Goal: Task Accomplishment & Management: Complete application form

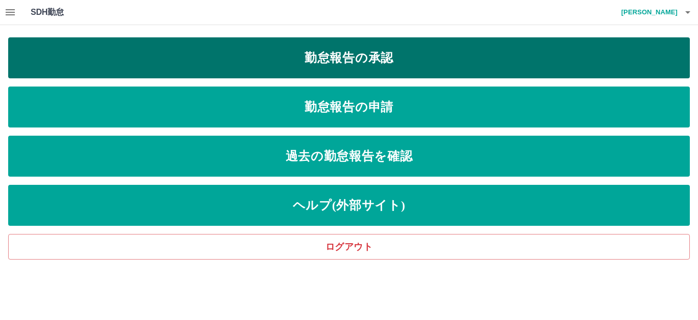
click at [412, 66] on link "勤怠報告の承認" at bounding box center [349, 57] width 682 height 41
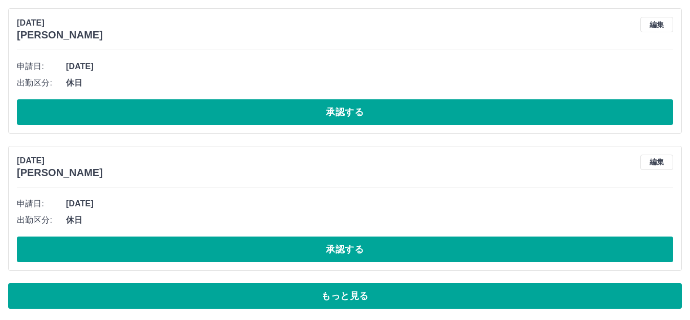
scroll to position [4594, 0]
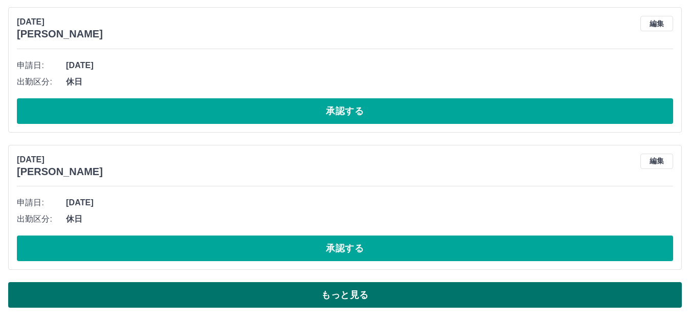
click at [322, 293] on button "もっと見る" at bounding box center [344, 295] width 673 height 26
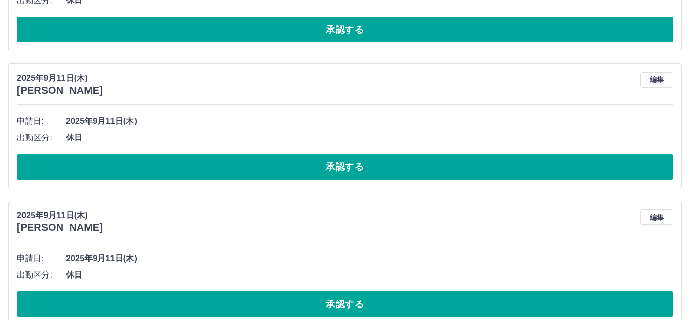
scroll to position [5516, 0]
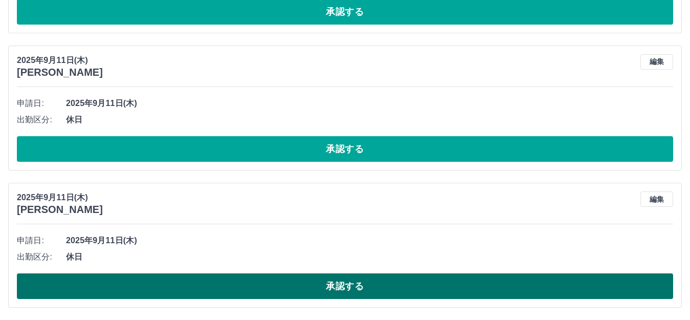
click at [356, 290] on button "承認する" at bounding box center [345, 286] width 656 height 26
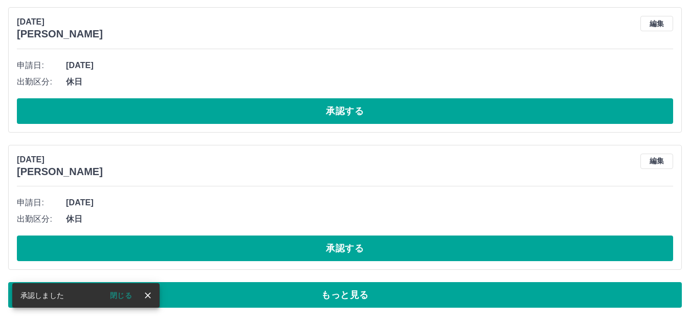
scroll to position [4594, 0]
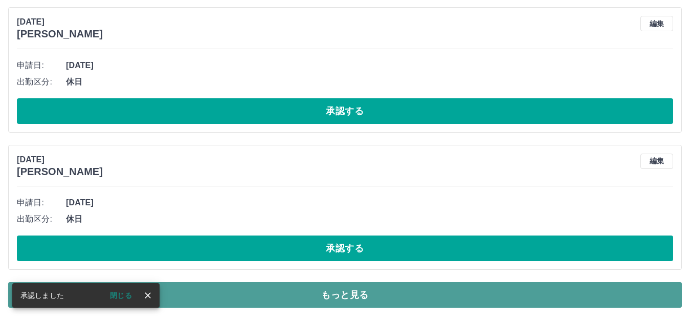
click at [321, 292] on button "もっと見る" at bounding box center [344, 295] width 673 height 26
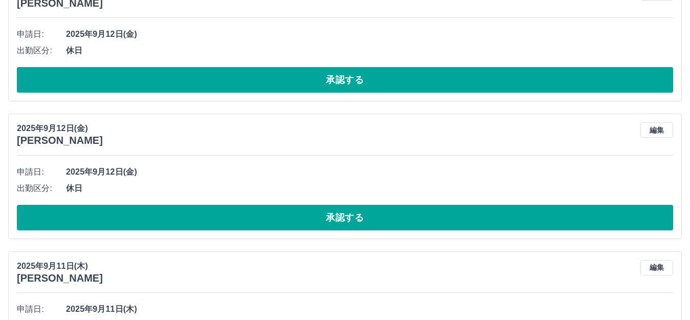
scroll to position [5379, 0]
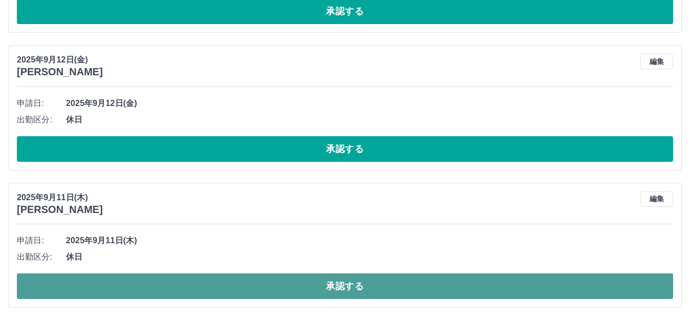
click at [344, 280] on button "承認する" at bounding box center [345, 286] width 656 height 26
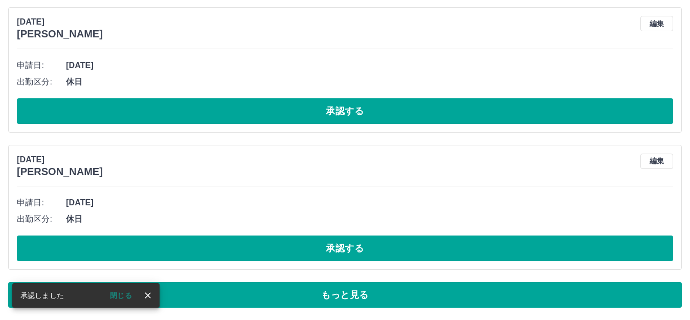
scroll to position [4594, 0]
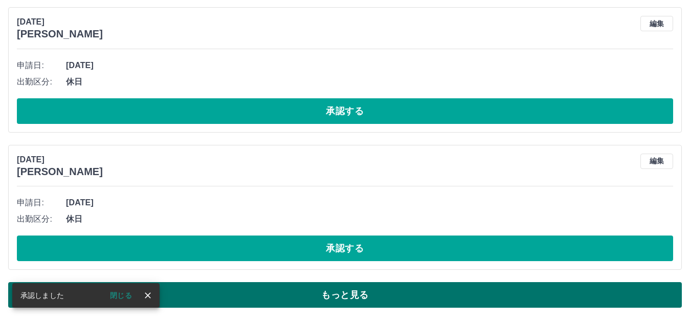
click at [344, 295] on button "もっと見る" at bounding box center [344, 295] width 673 height 26
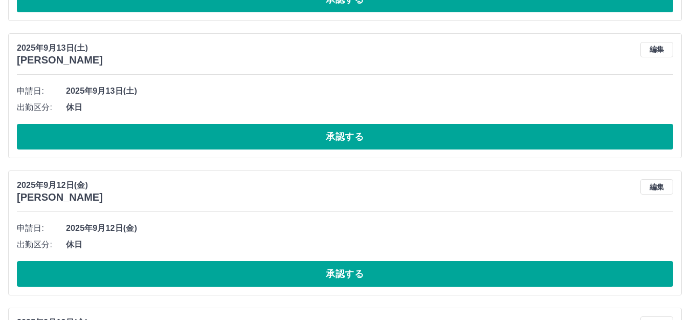
scroll to position [5242, 0]
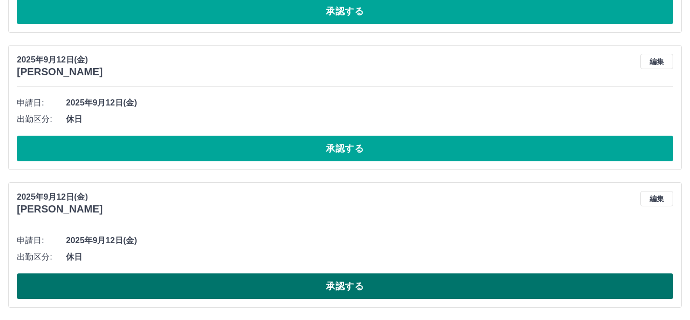
click at [340, 282] on button "承認する" at bounding box center [345, 286] width 656 height 26
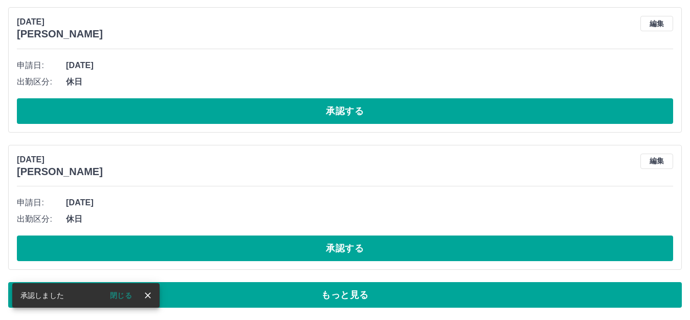
scroll to position [4594, 0]
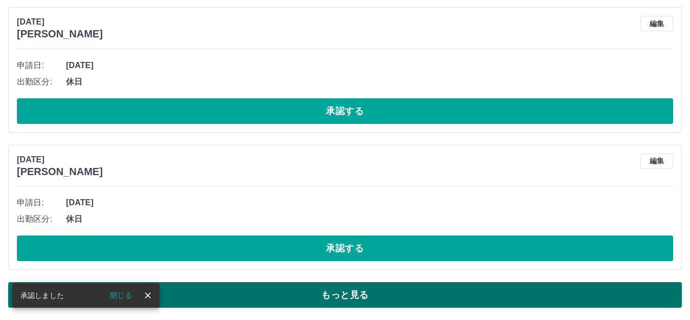
click at [325, 299] on button "もっと見る" at bounding box center [344, 295] width 673 height 26
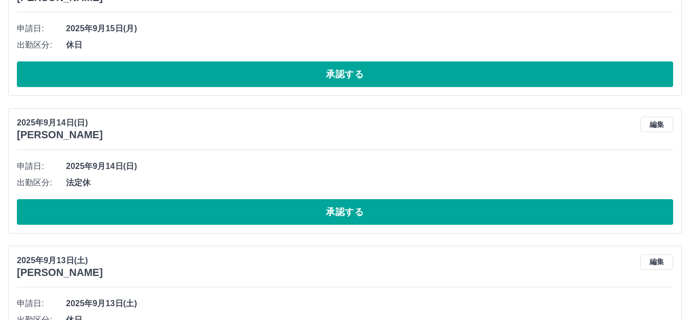
scroll to position [5105, 0]
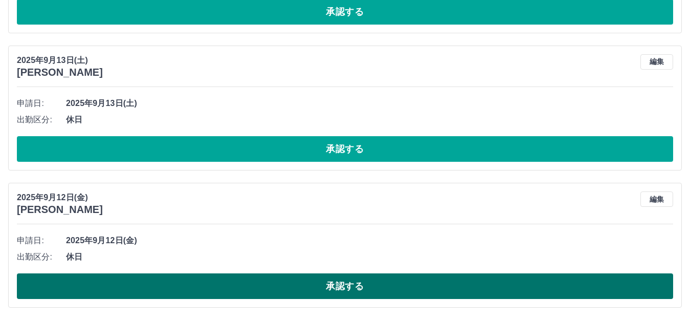
click at [343, 281] on button "承認する" at bounding box center [345, 286] width 656 height 26
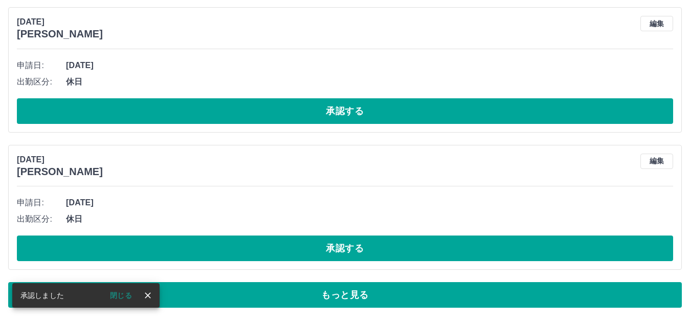
scroll to position [4594, 0]
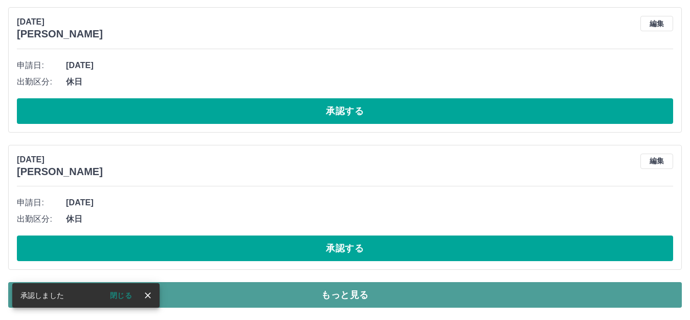
click at [344, 294] on button "もっと見る" at bounding box center [344, 295] width 673 height 26
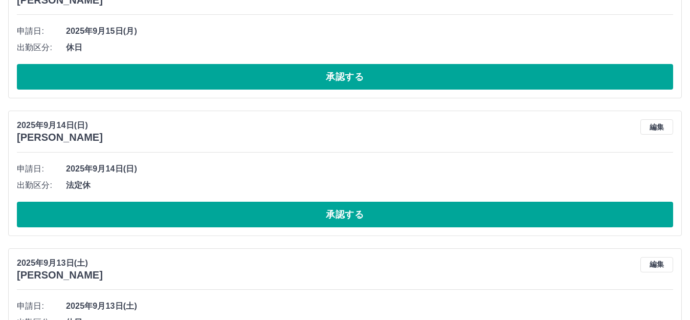
scroll to position [4968, 0]
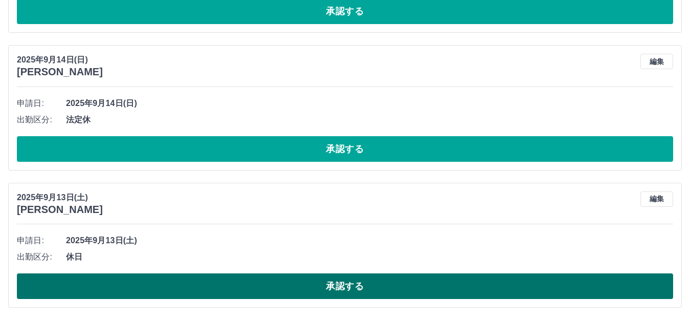
click at [346, 277] on button "承認する" at bounding box center [345, 286] width 656 height 26
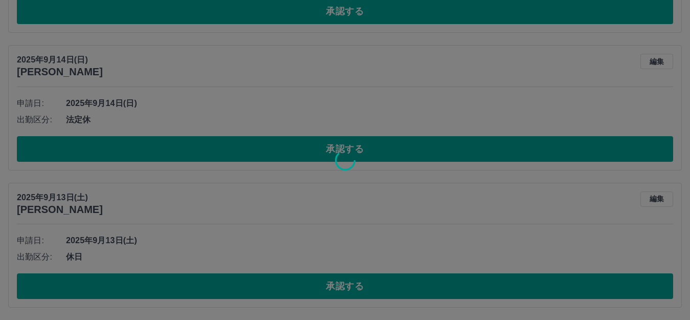
scroll to position [4594, 0]
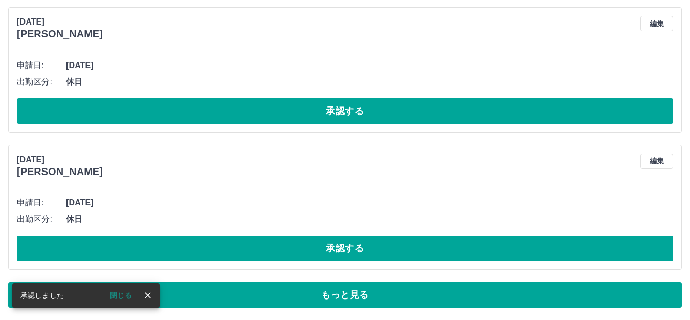
click at [337, 291] on button "もっと見る" at bounding box center [344, 295] width 673 height 26
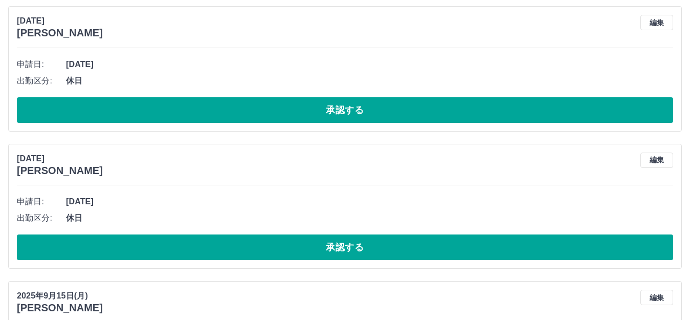
scroll to position [4831, 0]
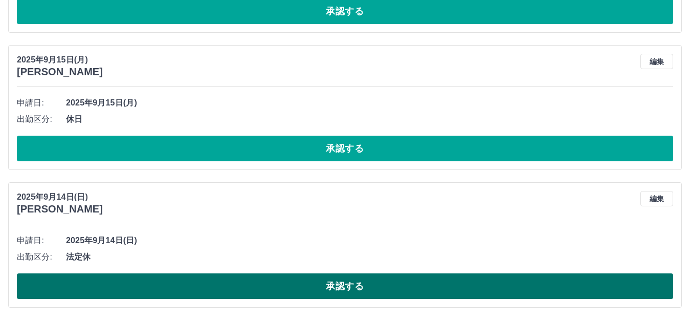
click at [357, 285] on button "承認する" at bounding box center [345, 286] width 656 height 26
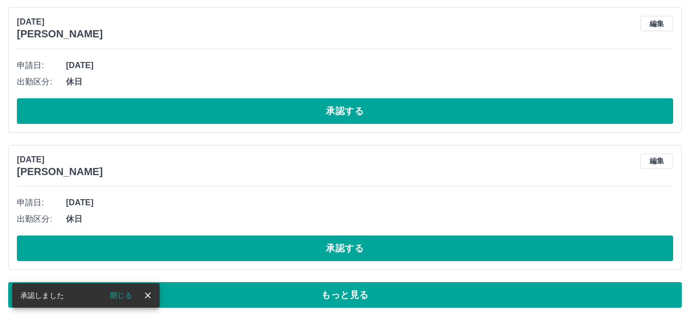
scroll to position [4594, 0]
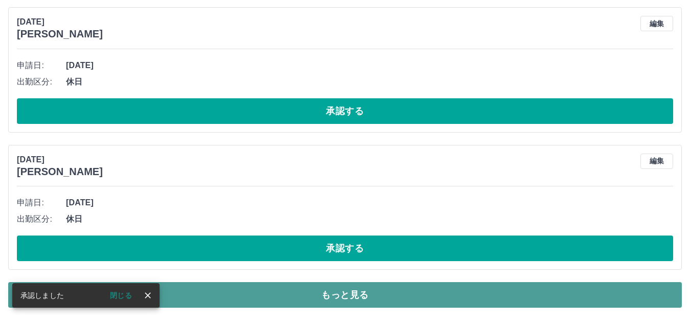
click at [314, 286] on button "もっと見る" at bounding box center [344, 295] width 673 height 26
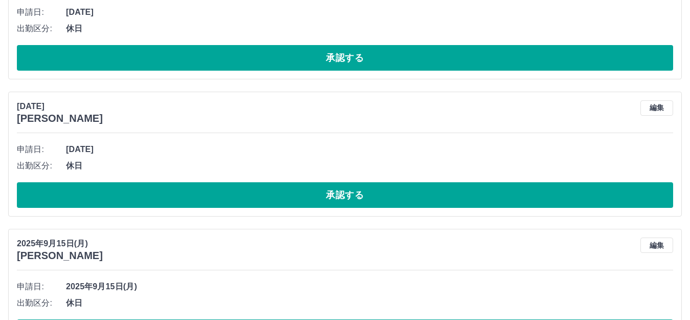
scroll to position [4693, 0]
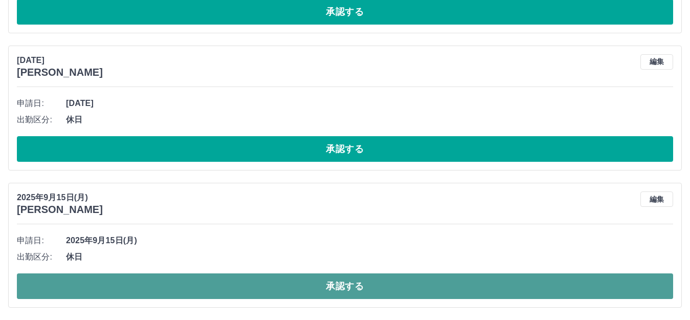
click at [356, 285] on button "承認する" at bounding box center [345, 286] width 656 height 26
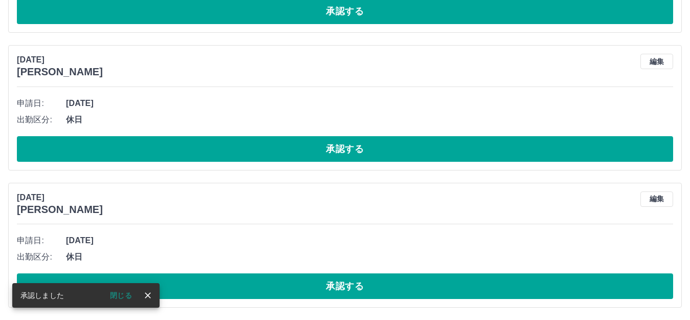
scroll to position [4556, 0]
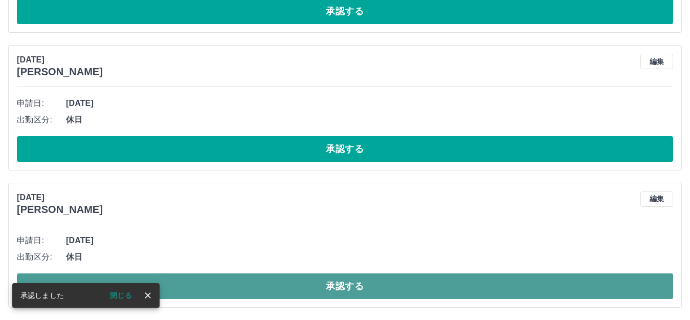
click at [343, 288] on button "承認する" at bounding box center [345, 286] width 656 height 26
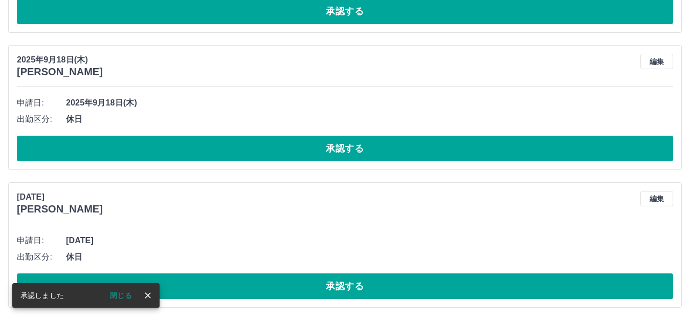
scroll to position [4419, 0]
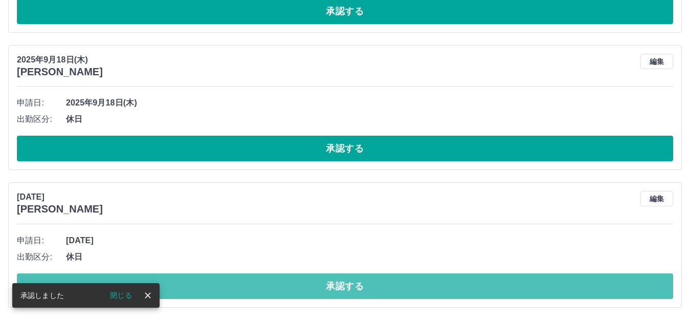
click at [343, 286] on button "承認する" at bounding box center [345, 286] width 656 height 26
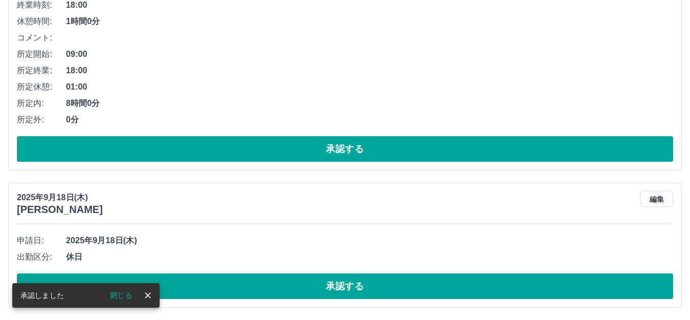
scroll to position [4282, 0]
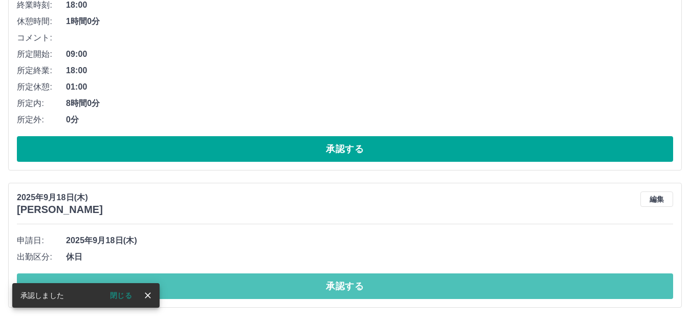
click at [343, 286] on button "承認する" at bounding box center [345, 286] width 656 height 26
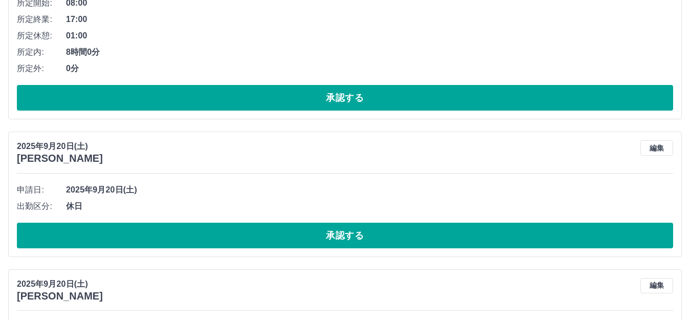
scroll to position [2914, 0]
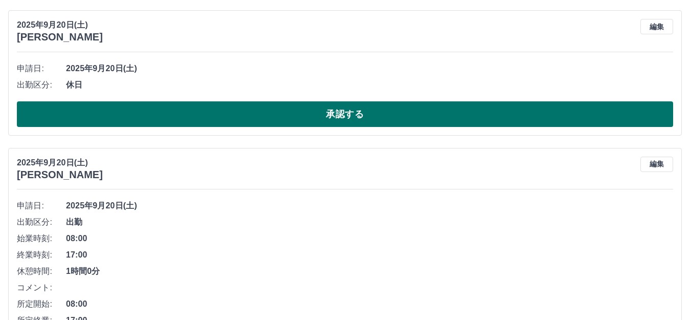
click at [360, 122] on button "承認する" at bounding box center [345, 114] width 656 height 26
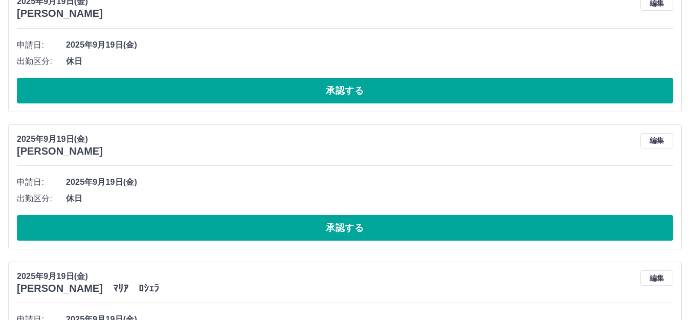
scroll to position [3497, 0]
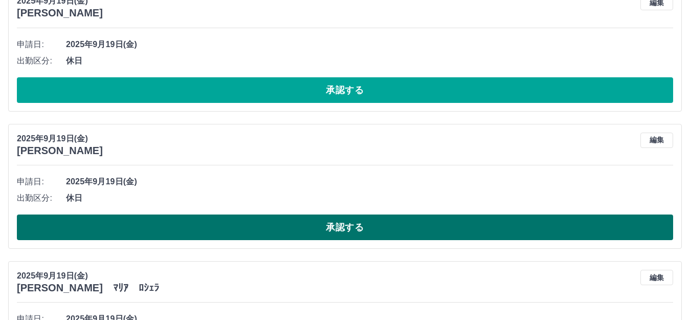
click at [362, 226] on button "承認する" at bounding box center [345, 227] width 656 height 26
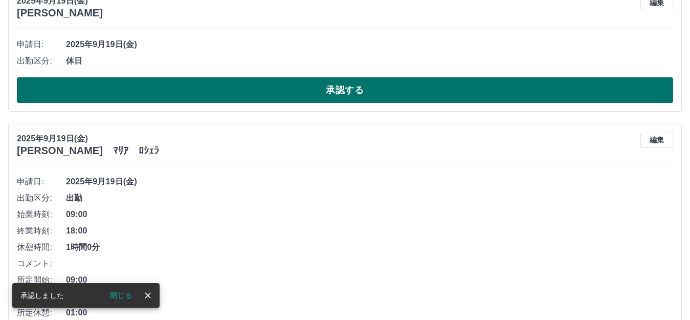
click at [344, 89] on button "承認する" at bounding box center [345, 90] width 656 height 26
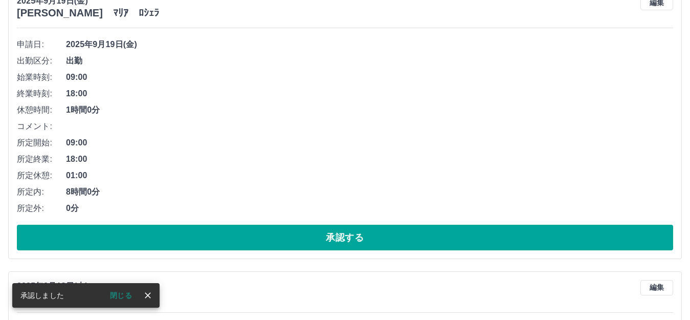
scroll to position [3359, 0]
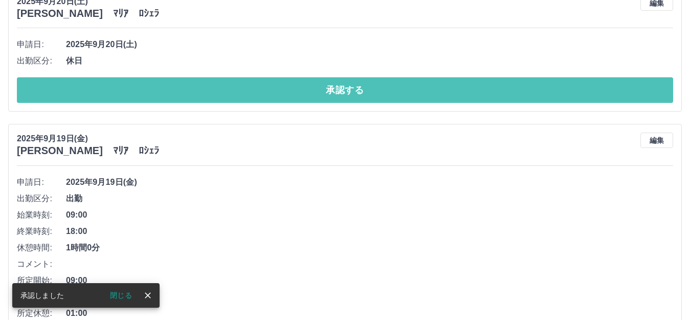
click at [344, 90] on button "承認する" at bounding box center [345, 90] width 656 height 26
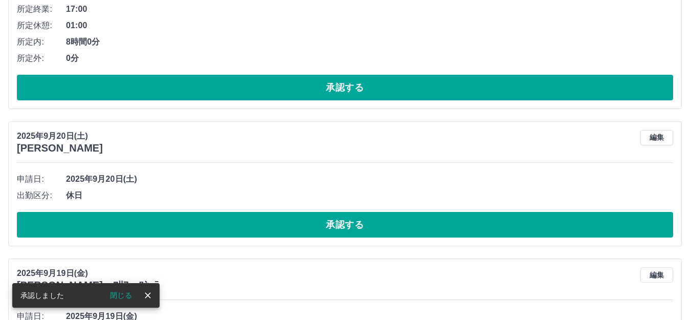
scroll to position [3085, 0]
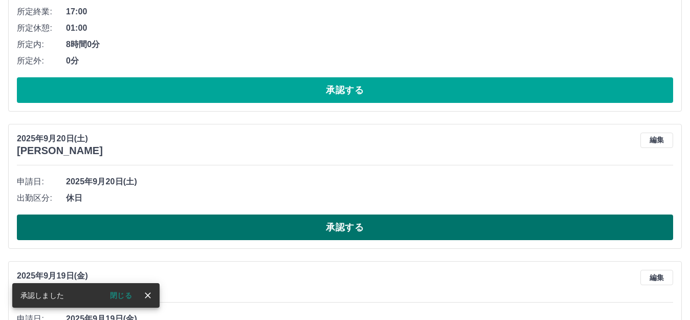
click at [352, 224] on button "承認する" at bounding box center [345, 227] width 656 height 26
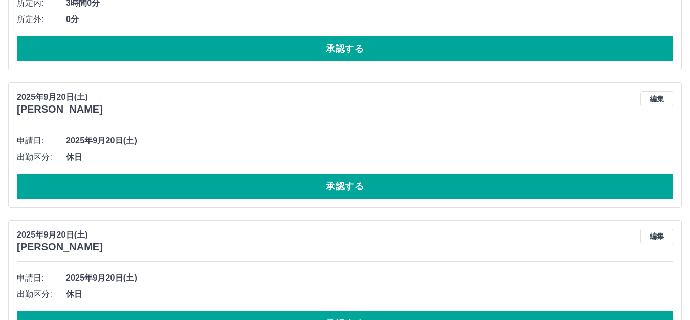
scroll to position [2385, 0]
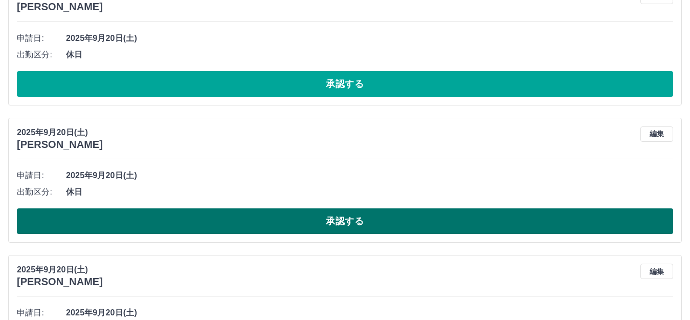
click at [348, 219] on button "承認する" at bounding box center [345, 221] width 656 height 26
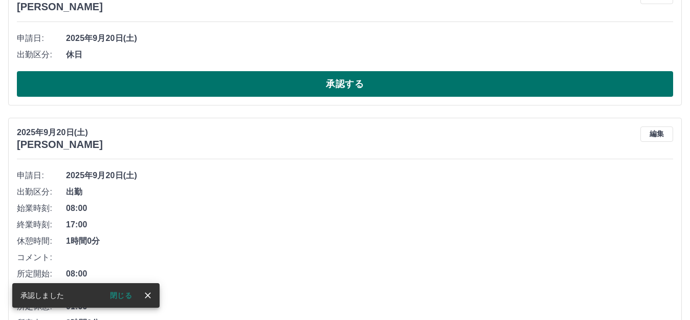
click at [369, 88] on button "承認する" at bounding box center [345, 84] width 656 height 26
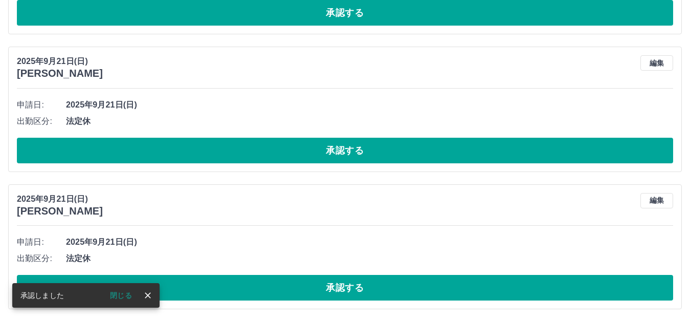
scroll to position [1788, 0]
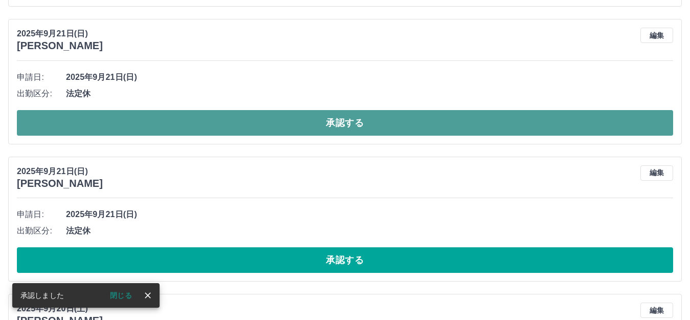
click at [352, 122] on button "承認する" at bounding box center [345, 123] width 656 height 26
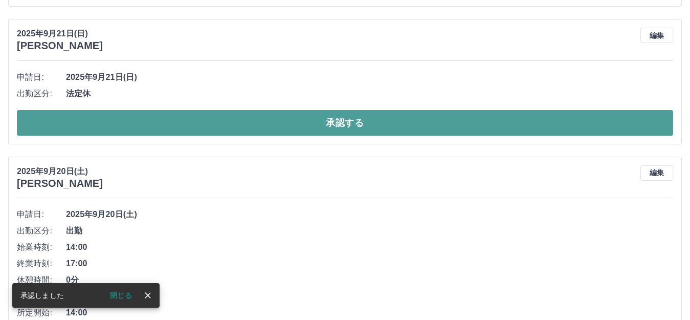
click at [350, 125] on button "承認する" at bounding box center [345, 123] width 656 height 26
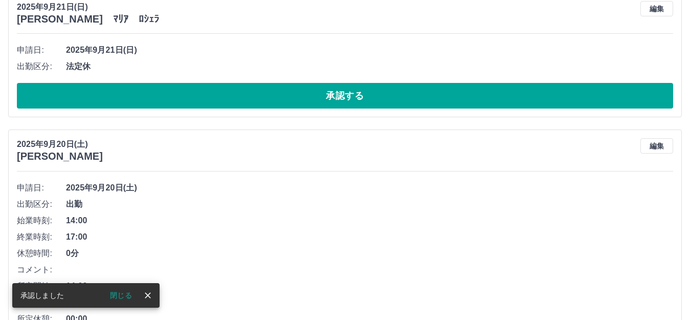
scroll to position [1532, 0]
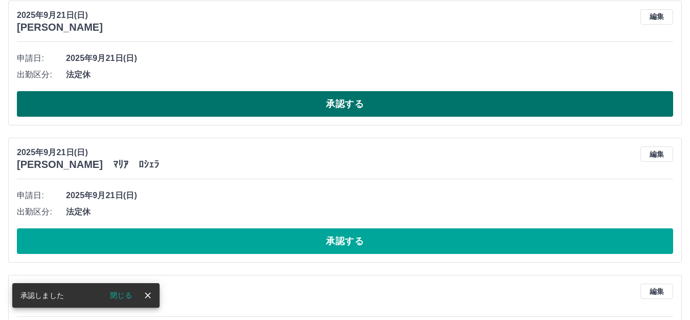
click at [360, 103] on button "承認する" at bounding box center [345, 104] width 656 height 26
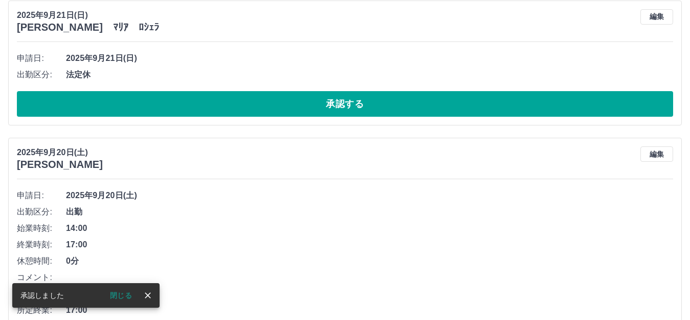
scroll to position [1395, 0]
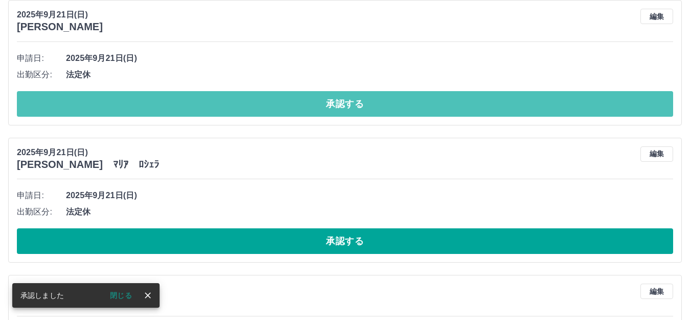
click at [360, 103] on button "承認する" at bounding box center [345, 104] width 656 height 26
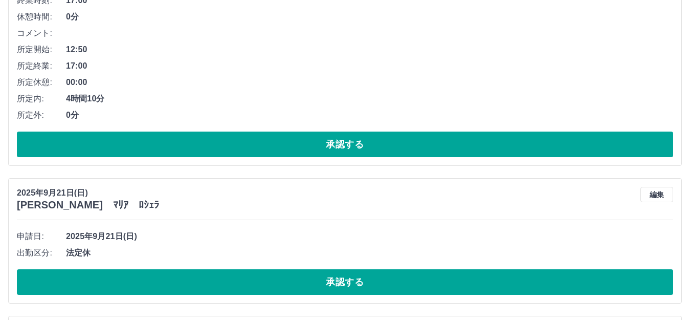
scroll to position [1360, 0]
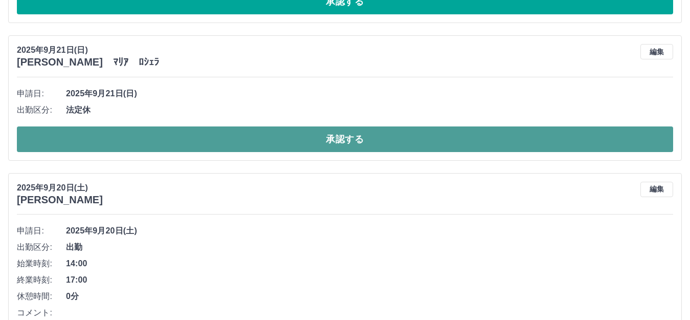
click at [334, 139] on button "承認する" at bounding box center [345, 139] width 656 height 26
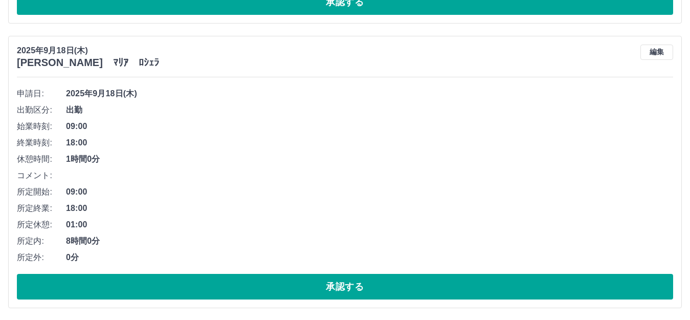
scroll to position [2499, 0]
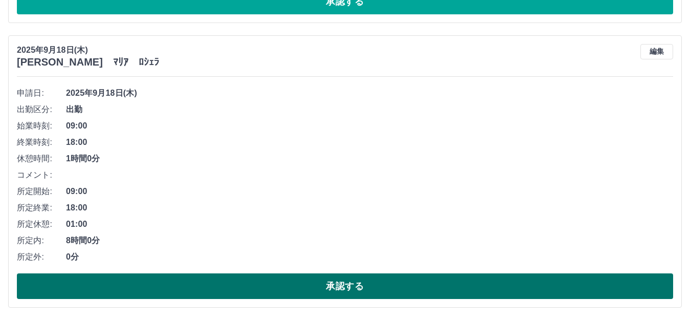
click at [358, 284] on button "承認する" at bounding box center [345, 286] width 656 height 26
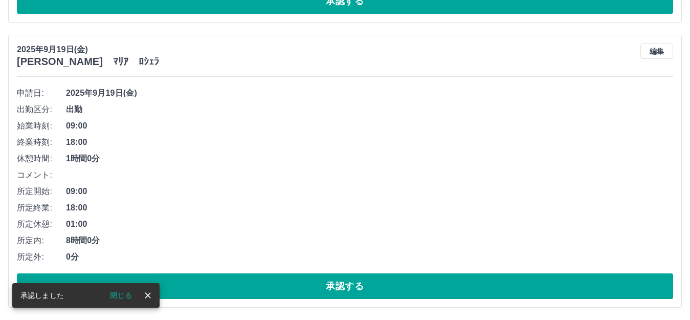
scroll to position [2215, 0]
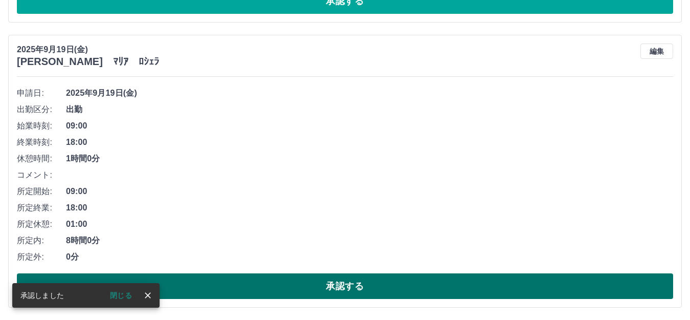
click at [341, 288] on button "承認する" at bounding box center [345, 286] width 656 height 26
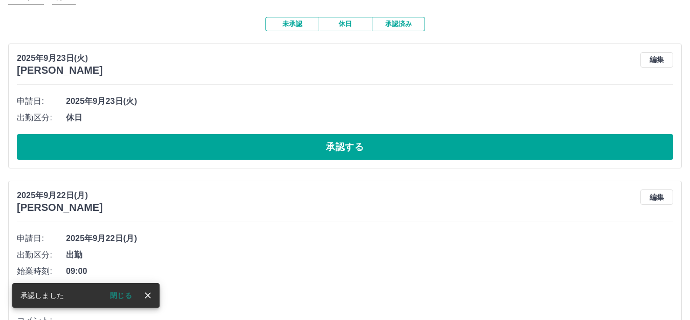
scroll to position [0, 0]
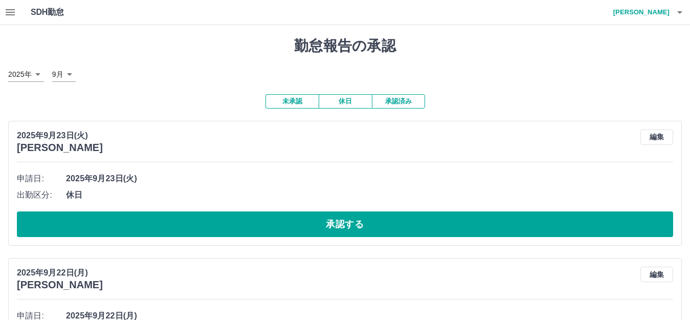
click at [6, 12] on icon "button" at bounding box center [10, 12] width 9 height 6
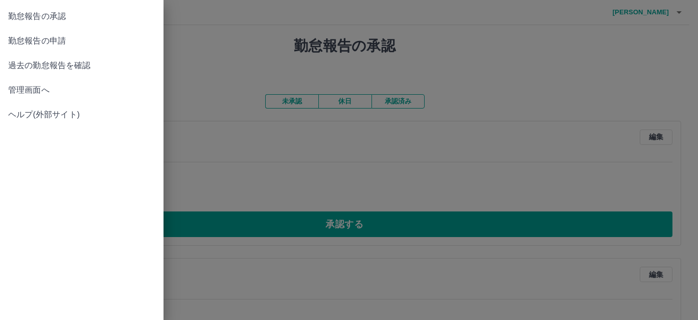
click at [37, 36] on span "勤怠報告の申請" at bounding box center [81, 41] width 147 height 12
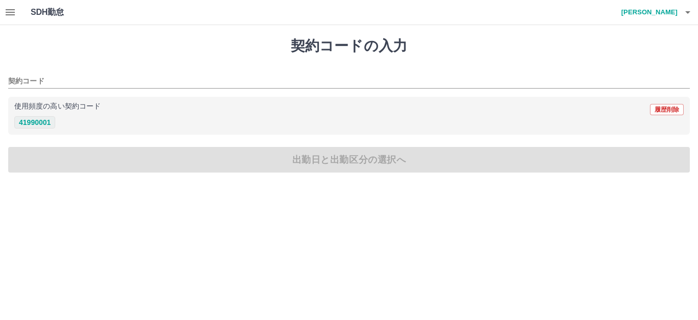
click at [27, 127] on button "41990001" at bounding box center [34, 122] width 41 height 12
type input "********"
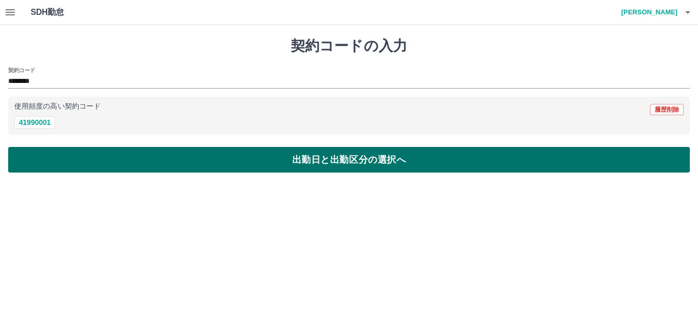
click at [288, 161] on button "出勤日と出勤区分の選択へ" at bounding box center [349, 160] width 682 height 26
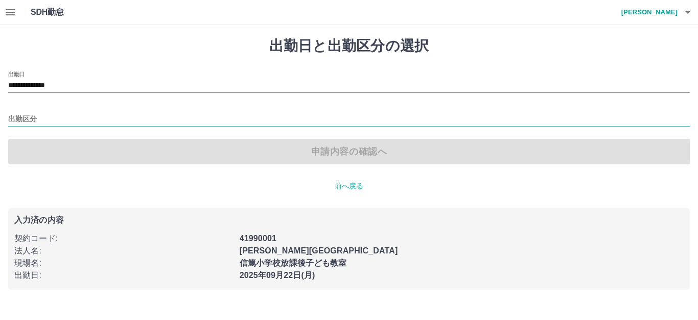
click at [62, 119] on input "出勤区分" at bounding box center [349, 119] width 682 height 13
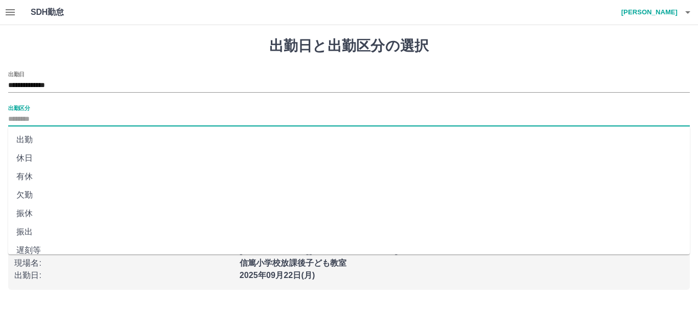
click at [47, 134] on li "出勤" at bounding box center [349, 139] width 682 height 18
type input "**"
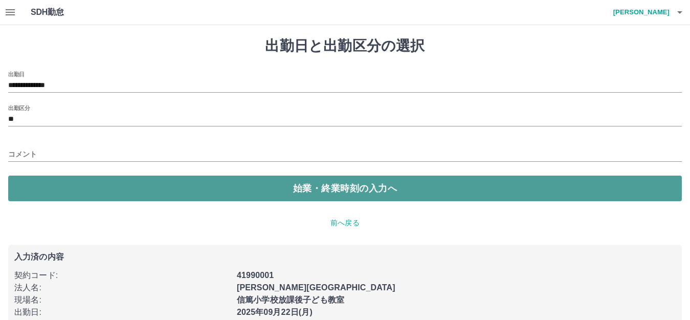
click at [123, 189] on button "始業・終業時刻の入力へ" at bounding box center [344, 188] width 673 height 26
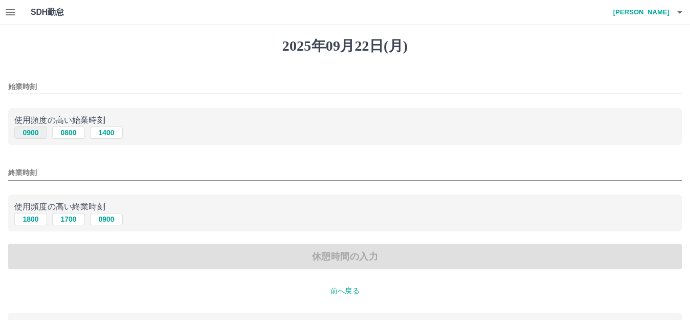
click at [39, 135] on button "0900" at bounding box center [30, 132] width 33 height 12
type input "****"
click at [22, 216] on button "1800" at bounding box center [30, 219] width 33 height 12
type input "****"
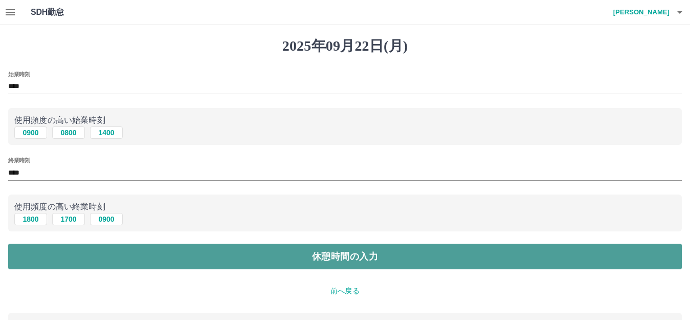
click at [297, 264] on button "休憩時間の入力" at bounding box center [344, 256] width 673 height 26
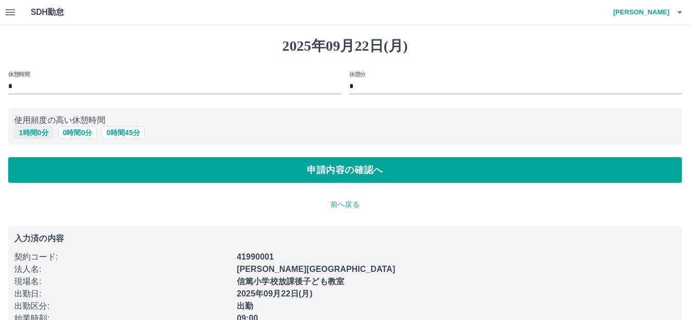
click at [19, 133] on button "1 時間 0 分" at bounding box center [33, 132] width 39 height 12
type input "*"
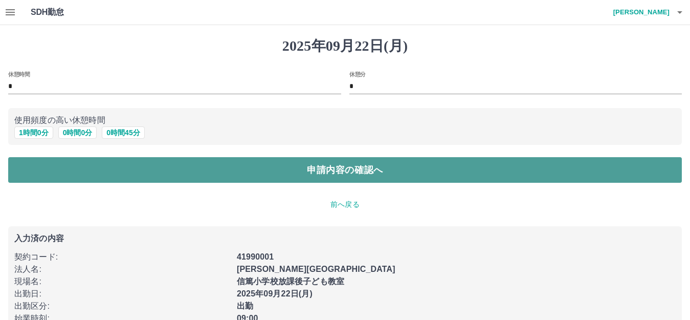
click at [242, 169] on button "申請内容の確認へ" at bounding box center [344, 170] width 673 height 26
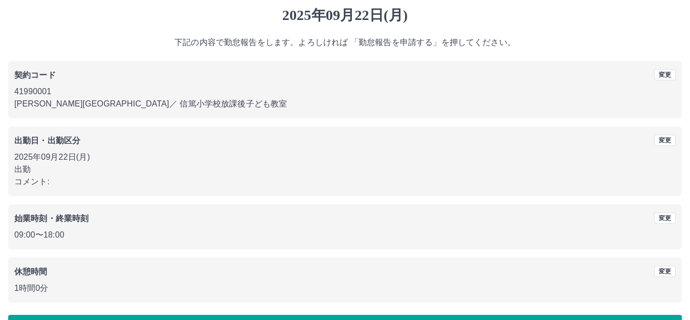
scroll to position [63, 0]
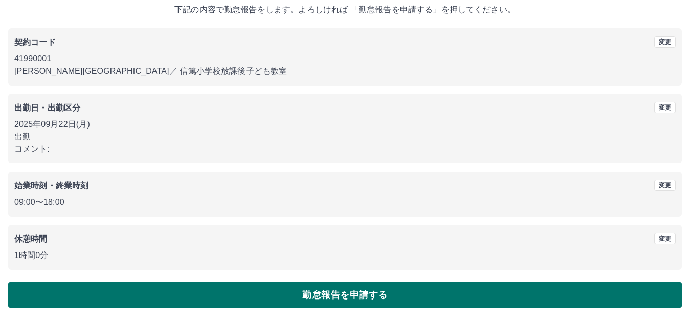
click at [322, 295] on button "勤怠報告を申請する" at bounding box center [344, 295] width 673 height 26
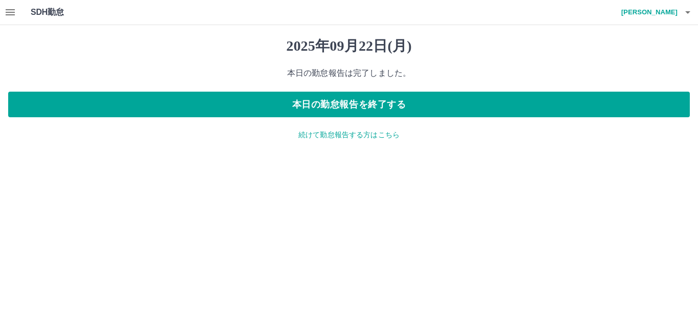
click at [8, 13] on icon "button" at bounding box center [10, 12] width 9 height 6
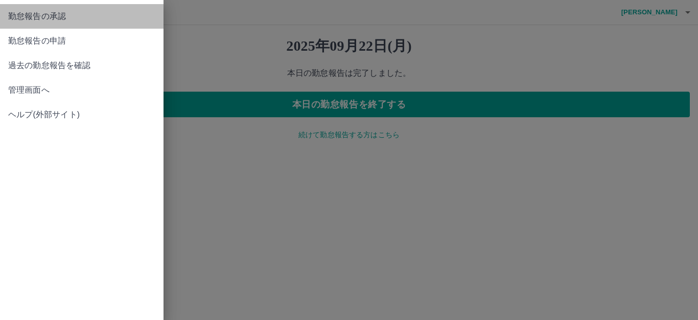
click at [9, 15] on span "勤怠報告の承認" at bounding box center [81, 16] width 147 height 12
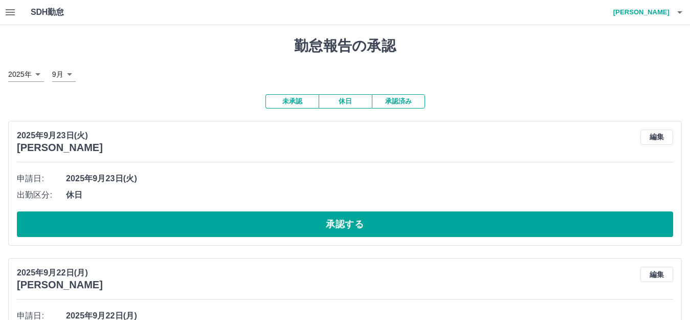
click at [10, 13] on icon "button" at bounding box center [10, 12] width 12 height 12
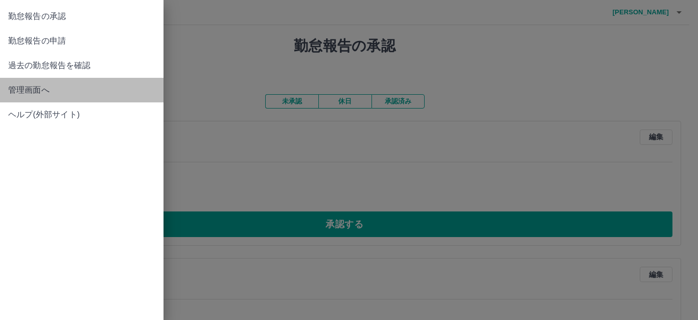
click at [31, 87] on span "管理画面へ" at bounding box center [81, 90] width 147 height 12
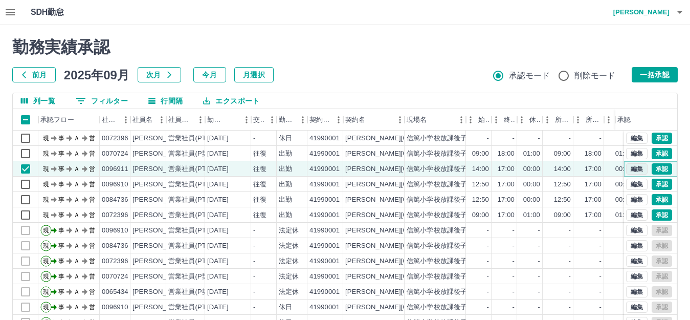
click at [626, 165] on button "編集" at bounding box center [636, 168] width 21 height 11
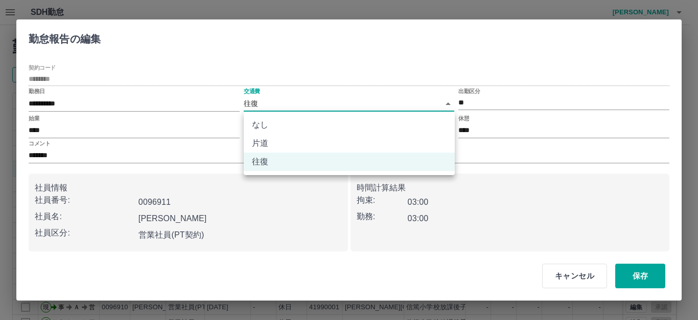
click at [309, 104] on body "SDH勤怠 高松　靖子 勤務実績承認 前月 2025年09月 次月 今月 月選択 承認モード 削除モード 一括承認 列一覧 0 フィルター 行間隔 エクスポー…" at bounding box center [349, 216] width 698 height 432
click at [301, 121] on li "なし" at bounding box center [349, 125] width 211 height 18
type input "****"
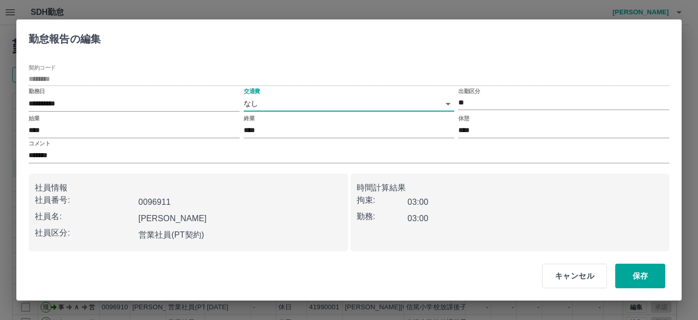
drag, startPoint x: 632, startPoint y: 272, endPoint x: 290, endPoint y: 249, distance: 342.3
click at [632, 272] on button "保存" at bounding box center [640, 275] width 50 height 25
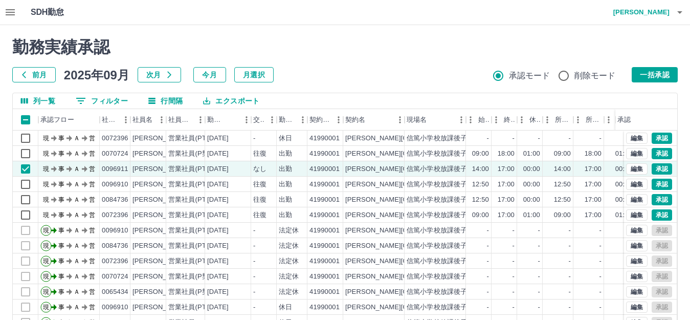
click at [11, 11] on icon "button" at bounding box center [10, 12] width 12 height 12
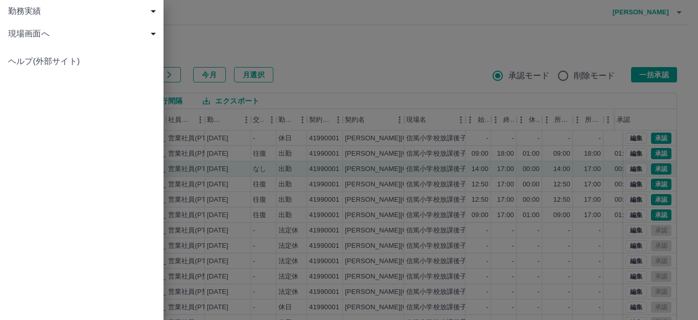
click at [11, 11] on span "勤務実績" at bounding box center [83, 11] width 151 height 12
click at [53, 33] on span "申請一覧" at bounding box center [86, 34] width 137 height 12
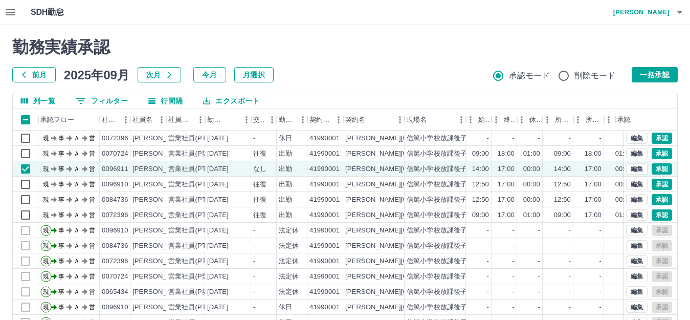
click at [8, 10] on icon "button" at bounding box center [10, 12] width 9 height 6
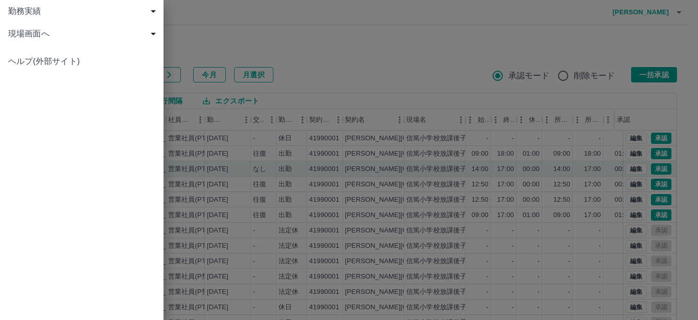
click at [35, 31] on span "現場画面へ" at bounding box center [83, 34] width 151 height 12
click at [50, 50] on span "現場画面へ" at bounding box center [86, 56] width 137 height 12
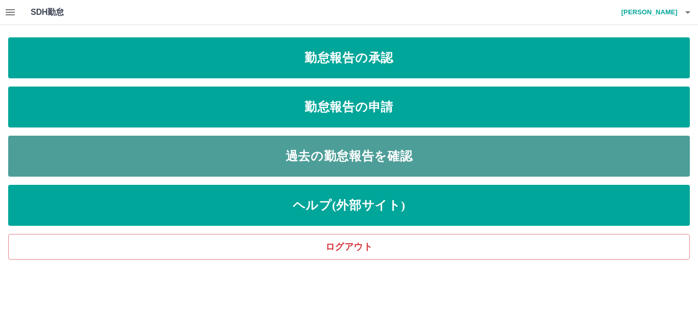
click at [348, 150] on link "過去の勤怠報告を確認" at bounding box center [349, 155] width 682 height 41
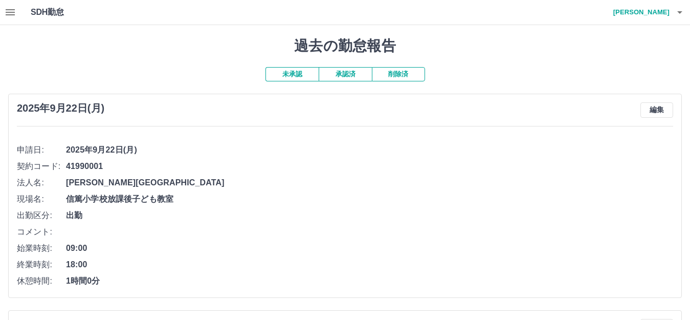
click at [347, 73] on button "承認済" at bounding box center [344, 74] width 53 height 14
